Goal: Task Accomplishment & Management: Use online tool/utility

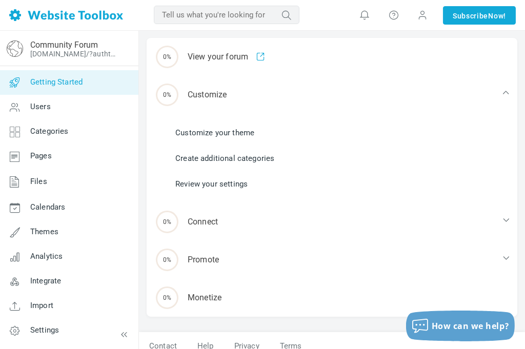
scroll to position [157, 0]
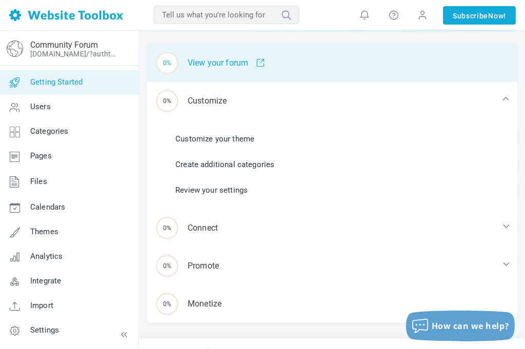
click at [262, 68] on span at bounding box center [256, 62] width 17 height 9
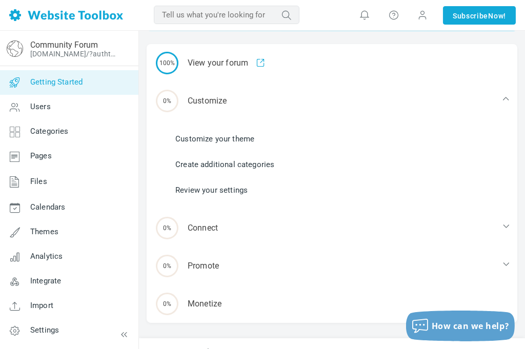
click at [203, 142] on link "Customize your theme" at bounding box center [214, 138] width 79 height 11
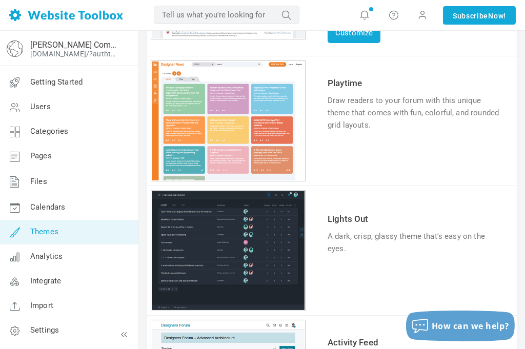
scroll to position [212, 0]
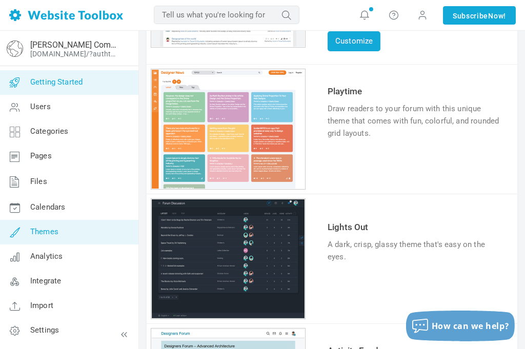
click at [34, 82] on span "Getting Started" at bounding box center [56, 81] width 52 height 9
